Goal: Information Seeking & Learning: Learn about a topic

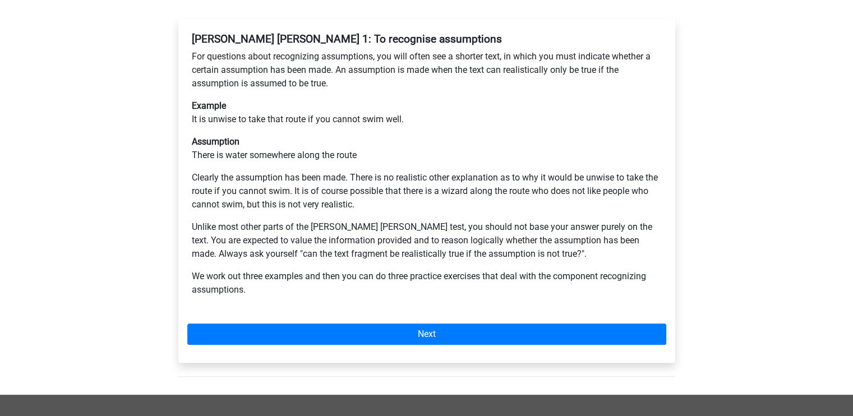
scroll to position [222, 0]
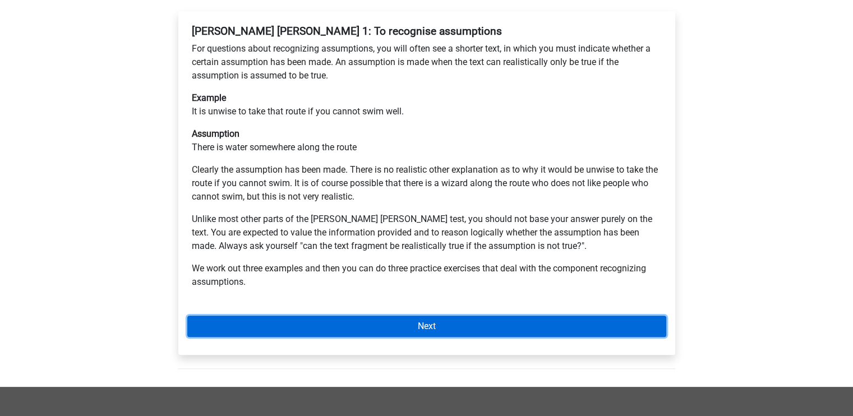
click at [358, 316] on link "Next" at bounding box center [426, 326] width 479 height 21
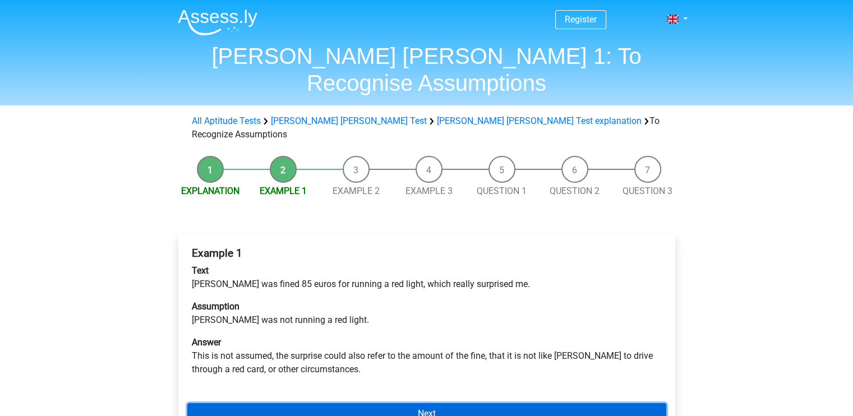
click at [335, 403] on link "Next" at bounding box center [426, 413] width 479 height 21
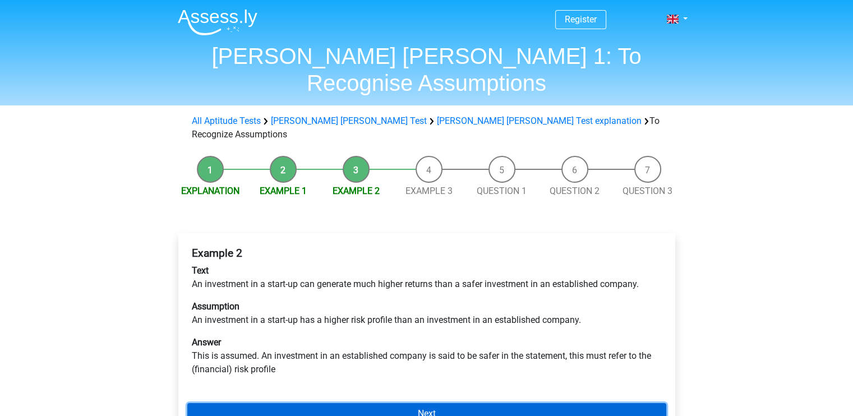
click at [335, 403] on link "Next" at bounding box center [426, 413] width 479 height 21
